Goal: Information Seeking & Learning: Learn about a topic

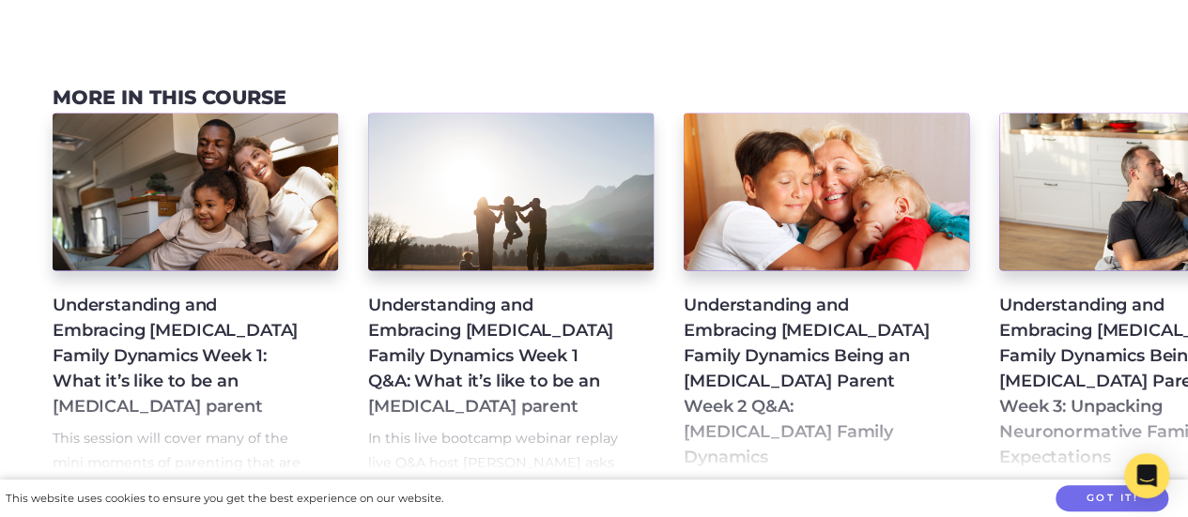
scroll to position [1273, 0]
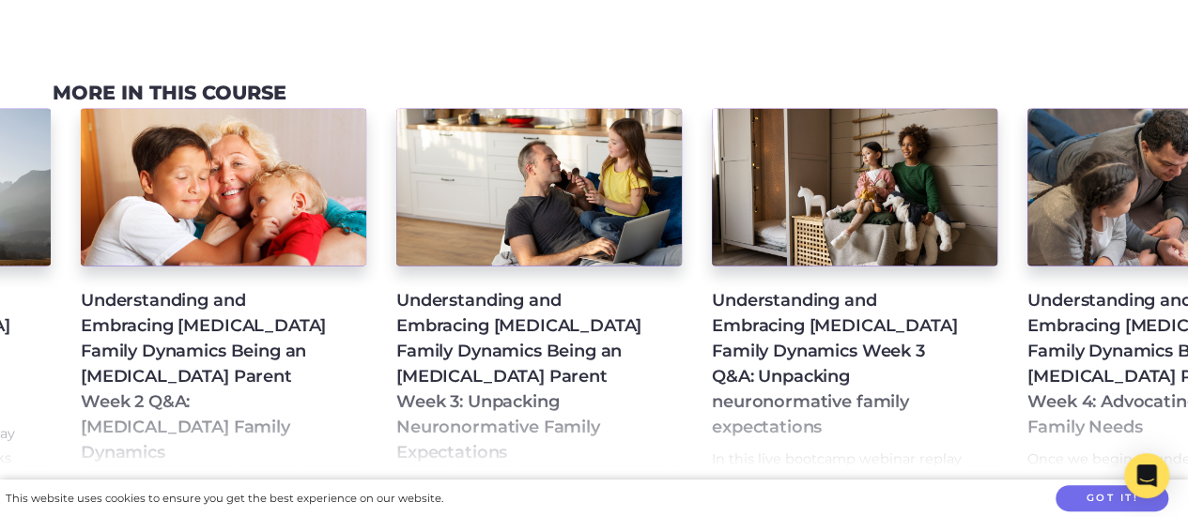
scroll to position [0, 616]
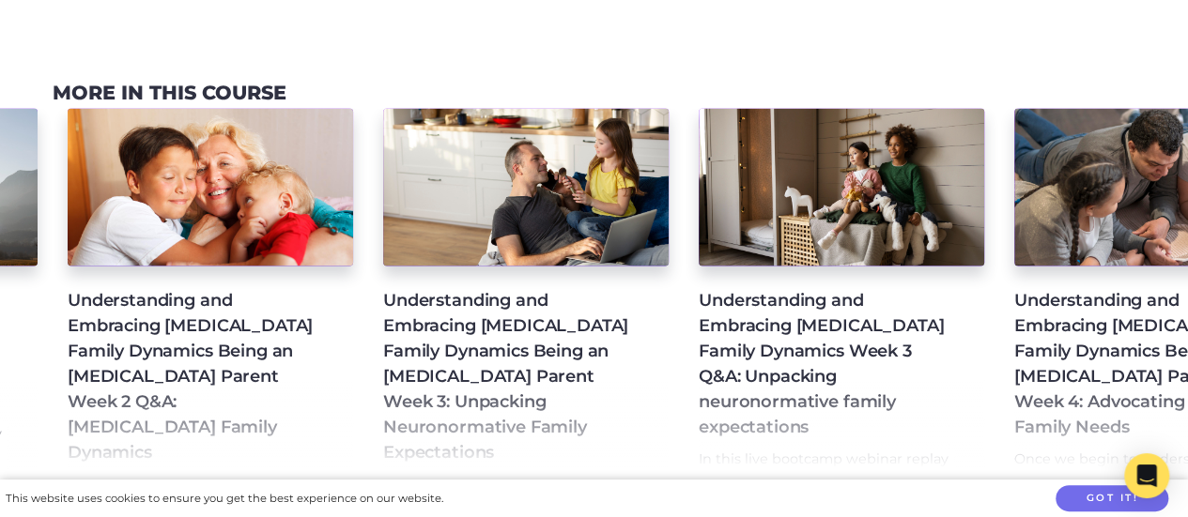
click at [475, 315] on h4 "Understanding and Embracing [MEDICAL_DATA] Family Dynamics Being an [MEDICAL_DA…" at bounding box center [510, 376] width 255 height 177
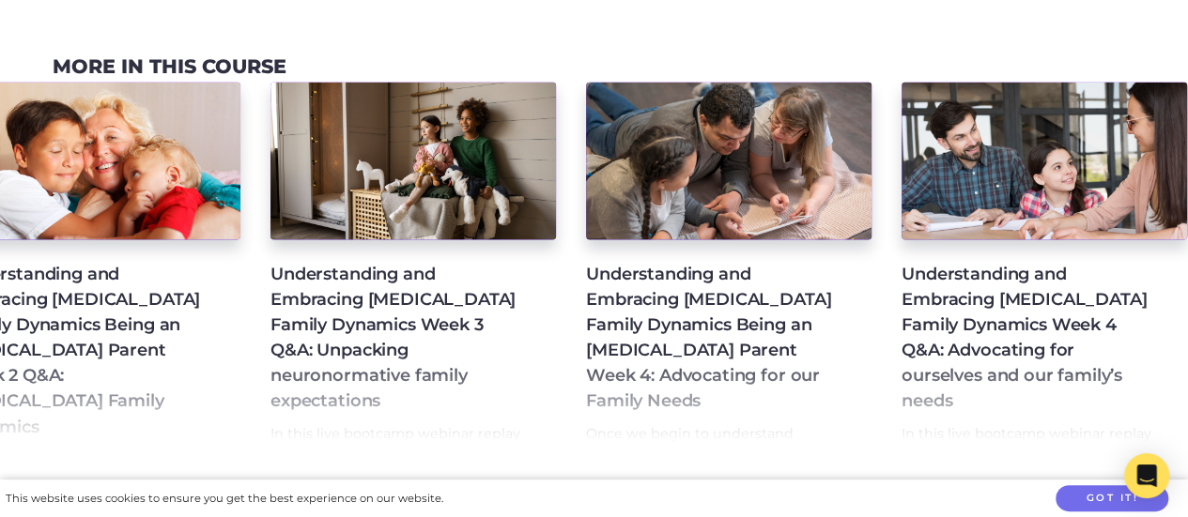
scroll to position [0, 1073]
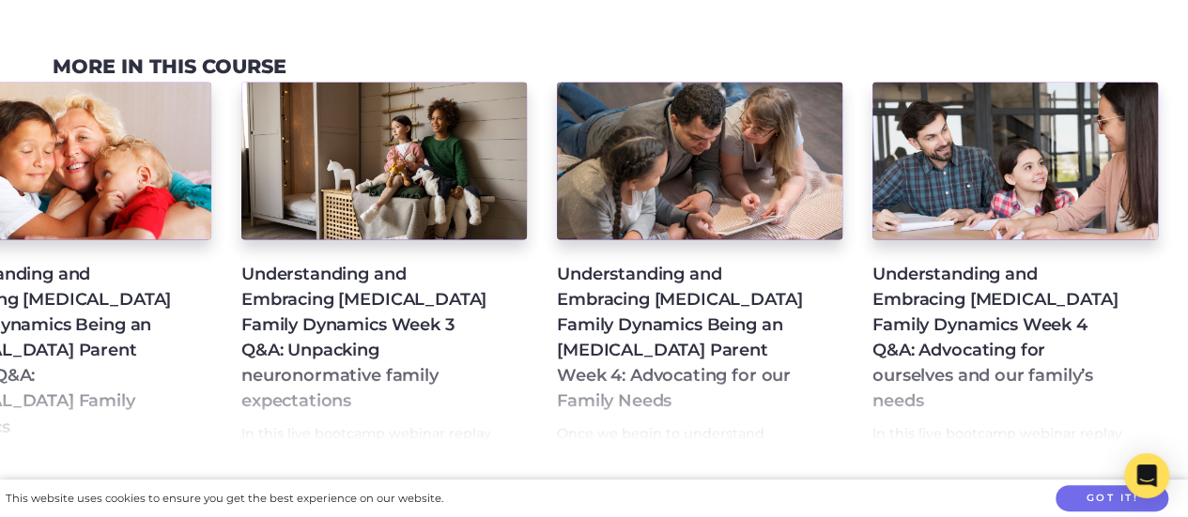
click at [637, 268] on h4 "Understanding and Embracing [MEDICAL_DATA] Family Dynamics Being an [MEDICAL_DA…" at bounding box center [684, 338] width 255 height 152
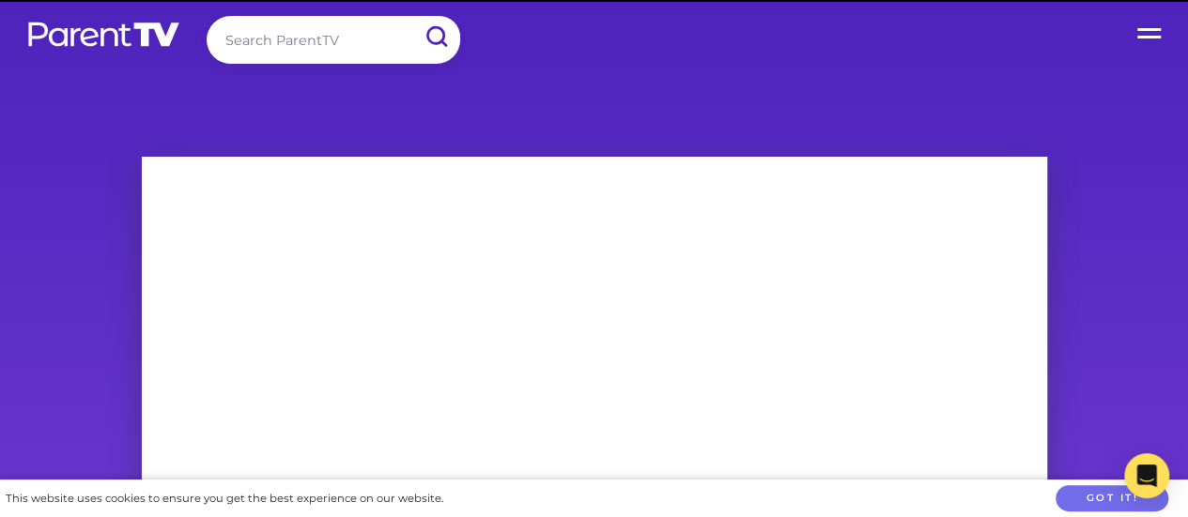
scroll to position [5, 0]
